Goal: Check status: Check status

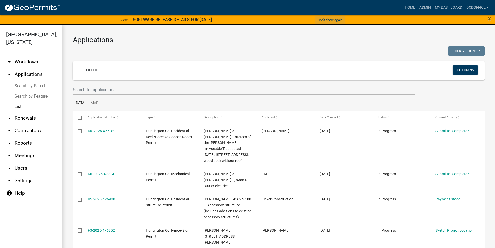
click at [322, 20] on button "Don't show again" at bounding box center [330, 20] width 29 height 9
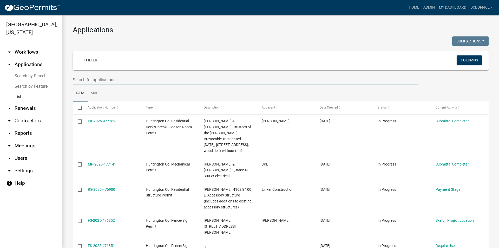
click at [102, 79] on input "text" at bounding box center [245, 79] width 345 height 11
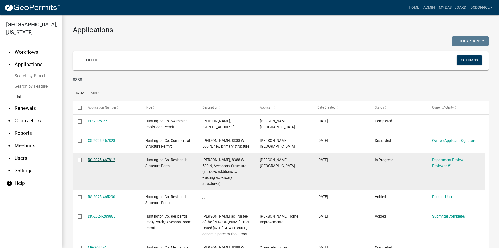
type input "8388"
click at [101, 159] on link "RS-2025-467812" at bounding box center [101, 160] width 27 height 4
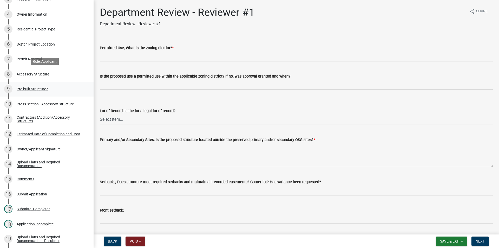
scroll to position [130, 0]
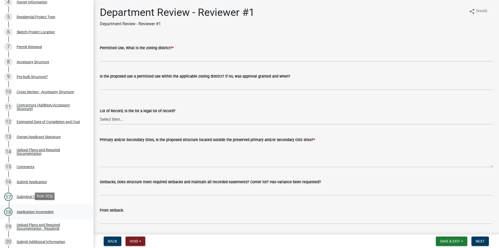
click at [50, 206] on link "18 Application Incomplete" at bounding box center [47, 211] width 94 height 15
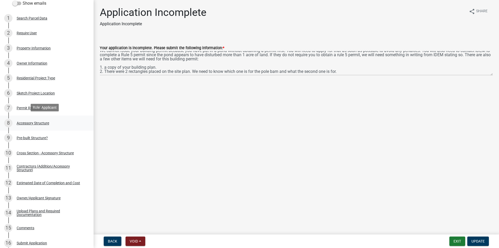
scroll to position [0, 0]
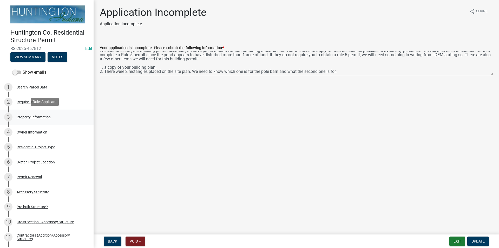
click at [25, 115] on div "Property Information" at bounding box center [34, 117] width 34 height 4
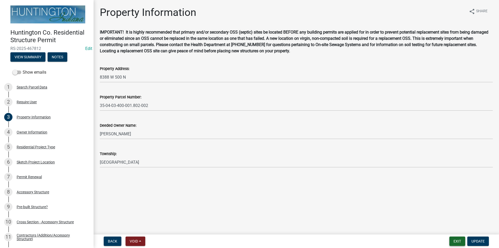
click at [452, 242] on button "Exit" at bounding box center [458, 240] width 16 height 9
